Goal: Find specific page/section: Find specific page/section

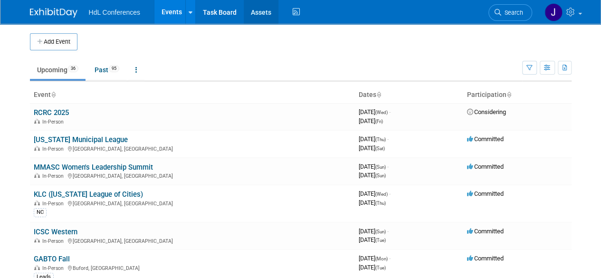
click at [264, 9] on link "Assets" at bounding box center [261, 12] width 35 height 24
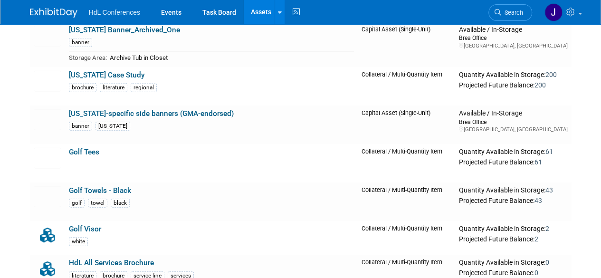
scroll to position [1290, 0]
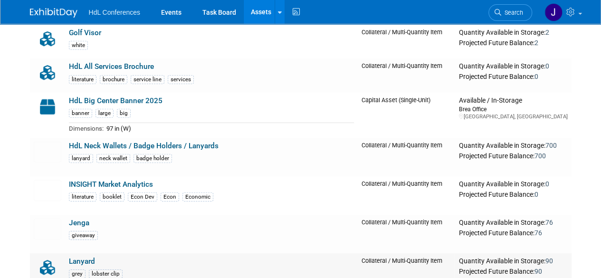
click at [545, 266] on div "Projected Future Balance: 90" at bounding box center [513, 271] width 109 height 10
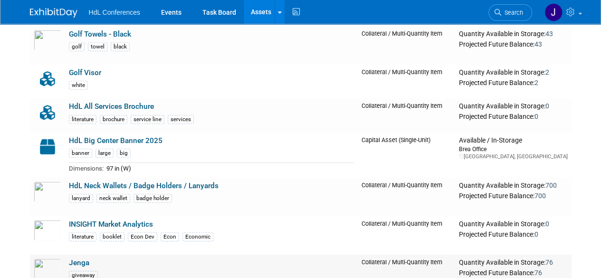
click at [545, 258] on div "Quantity Available in Storage: 76" at bounding box center [513, 262] width 109 height 9
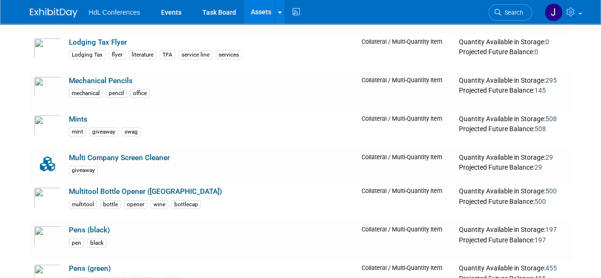
scroll to position [1764, 0]
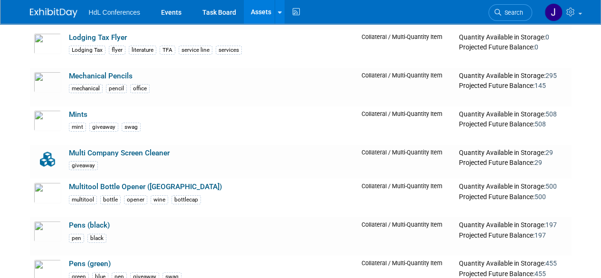
click at [137, 161] on div "giveaway" at bounding box center [211, 165] width 285 height 10
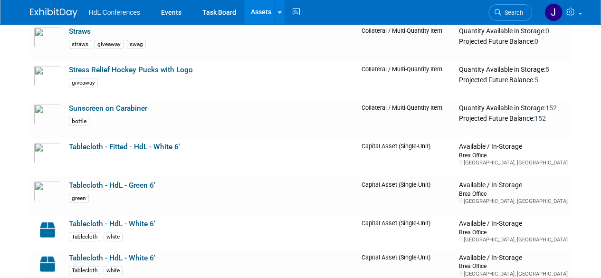
scroll to position [2894, 0]
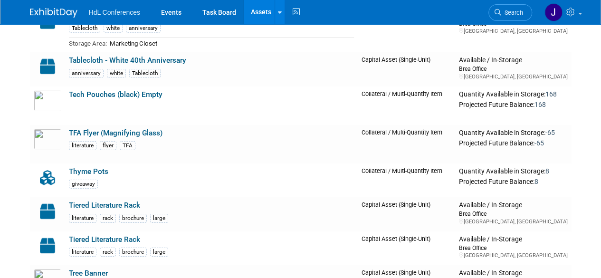
click at [137, 163] on td "Thyme Pots giveaway" at bounding box center [211, 180] width 293 height 34
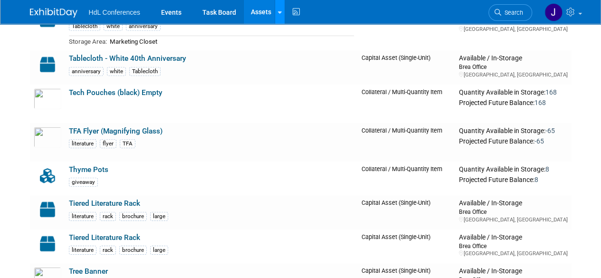
scroll to position [3163, 0]
